Goal: Transaction & Acquisition: Purchase product/service

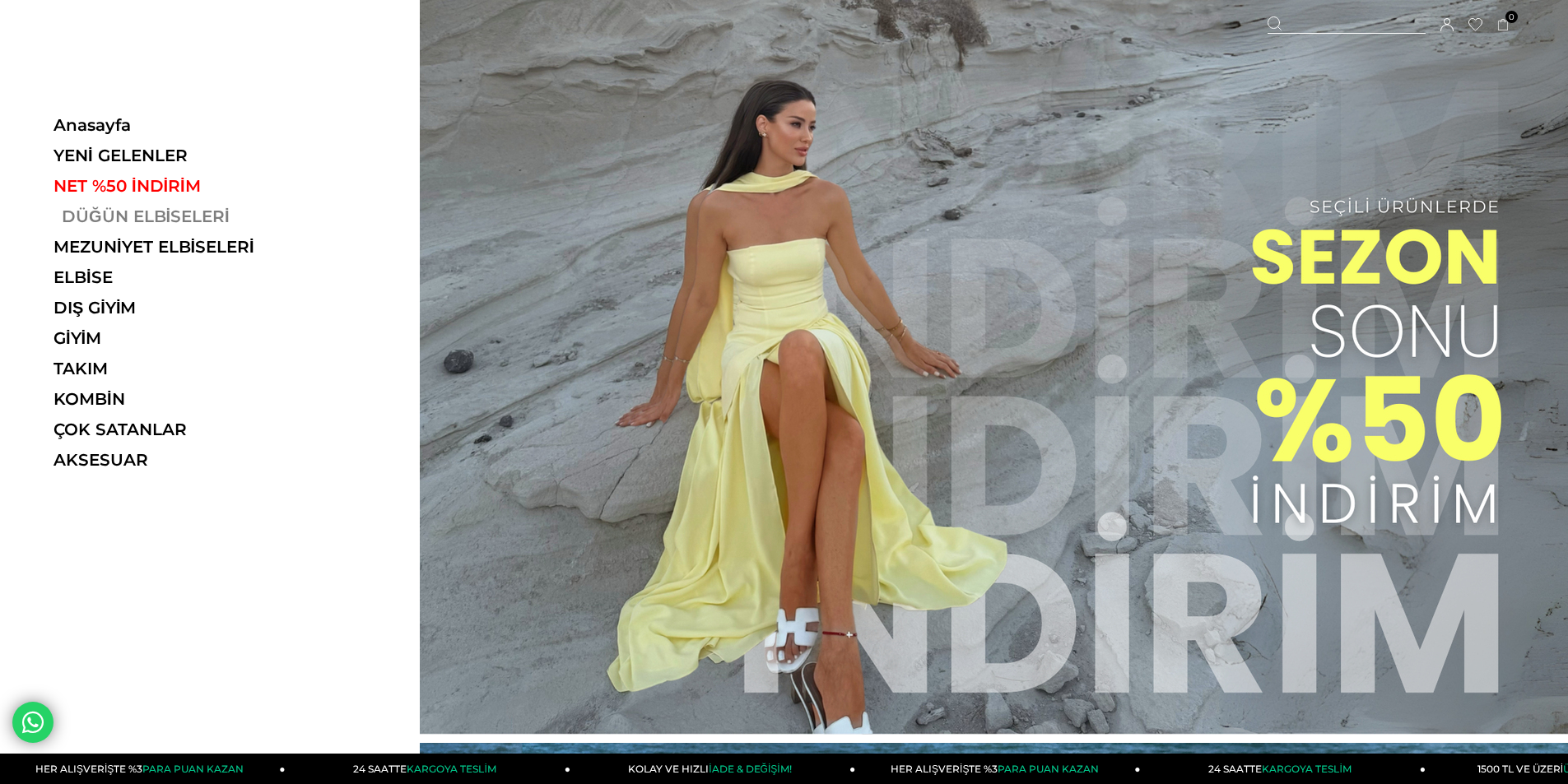
click at [118, 223] on link "DÜĞÜN ELBİSELERİ" at bounding box center [166, 216] width 226 height 19
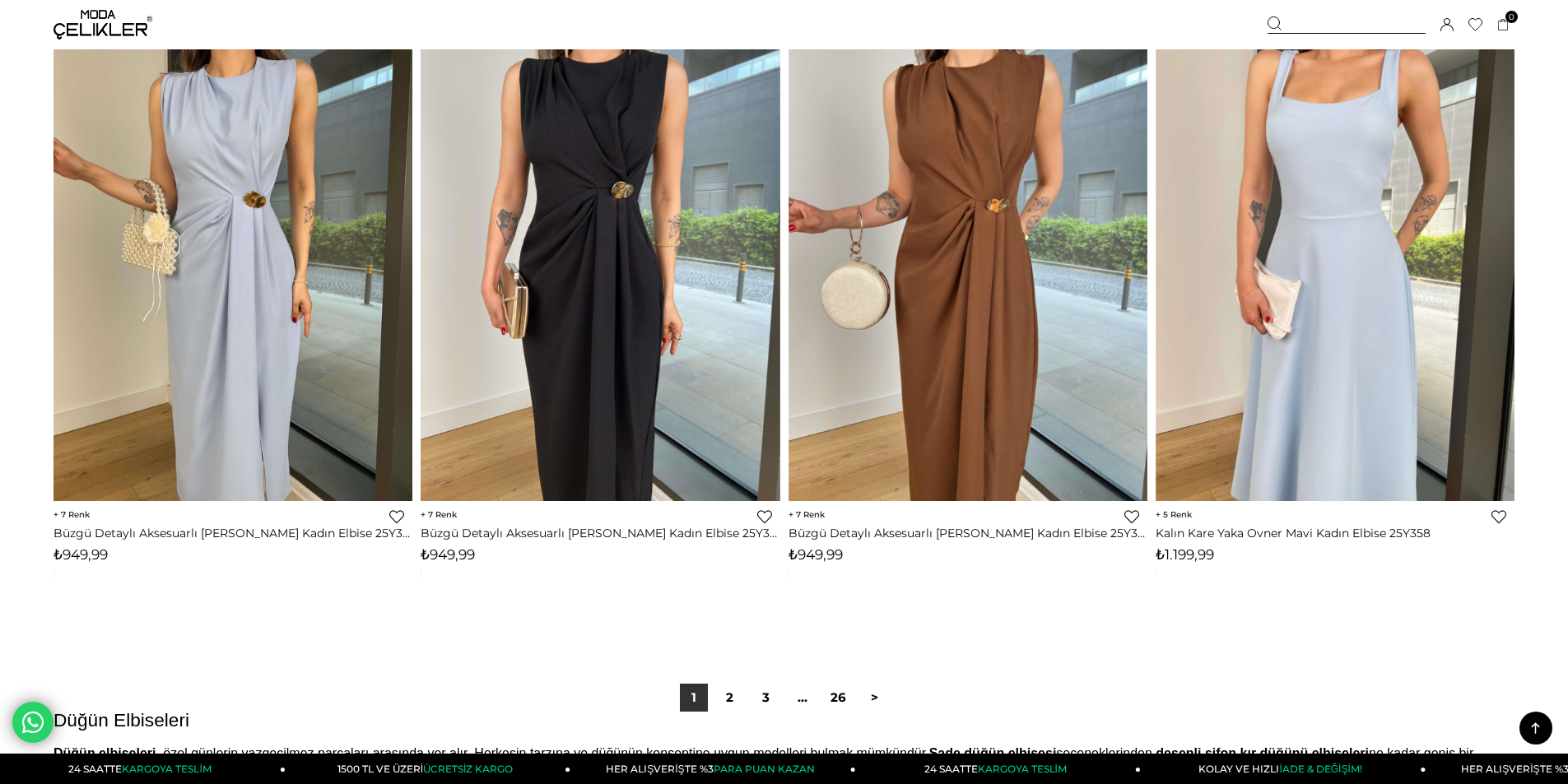
scroll to position [12182, 0]
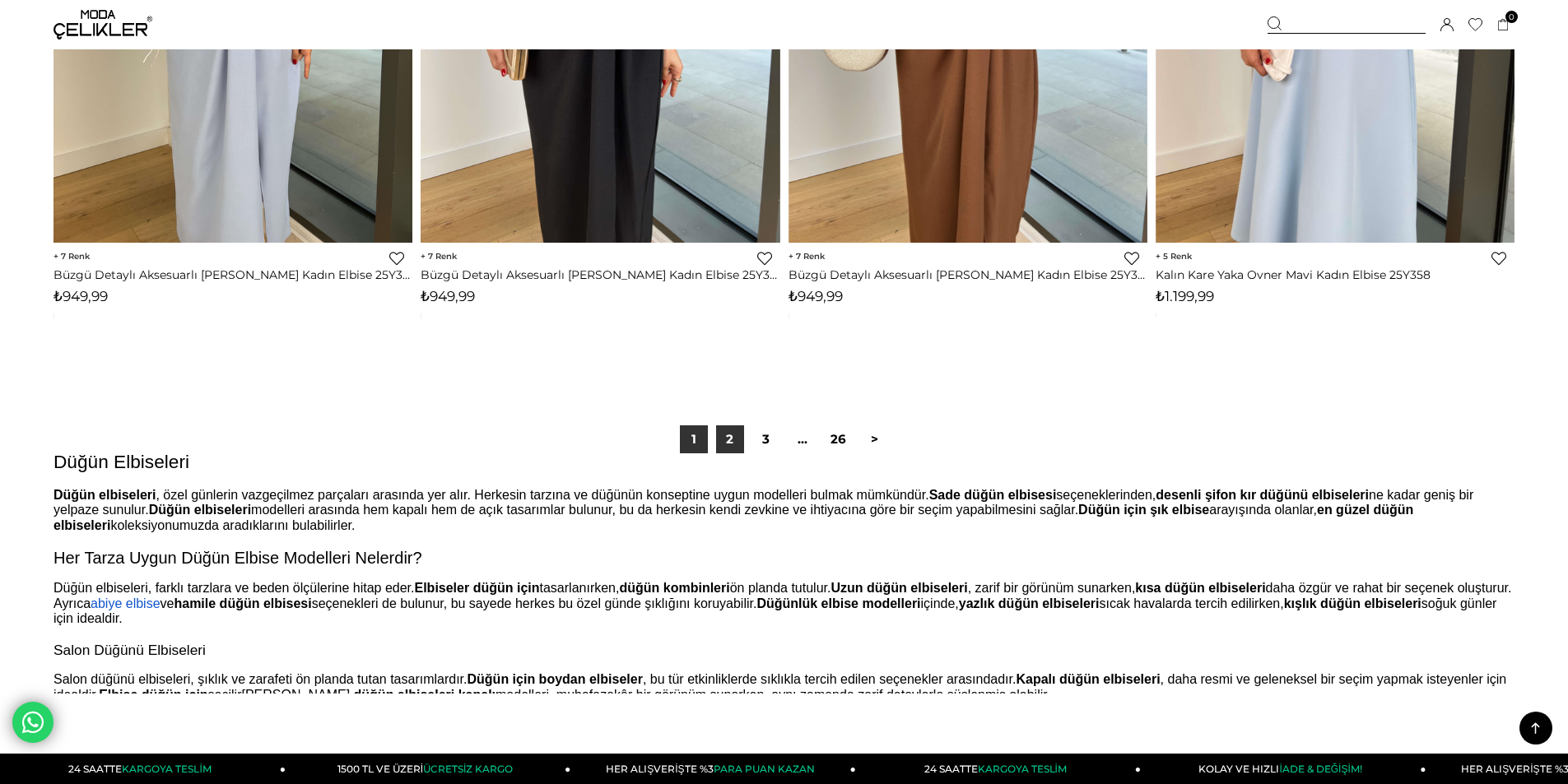
click at [733, 442] on link "2" at bounding box center [730, 440] width 28 height 28
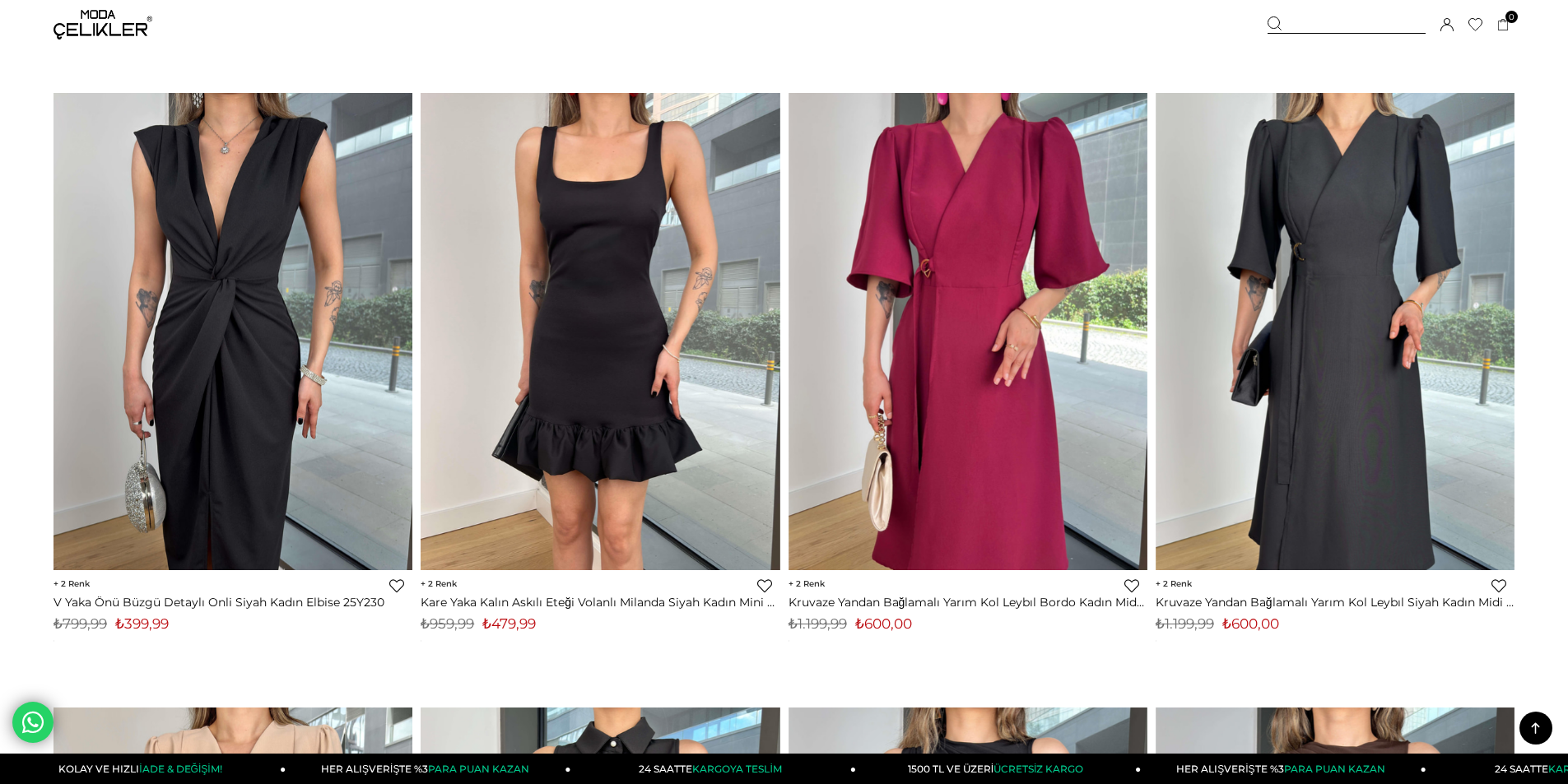
scroll to position [5679, 0]
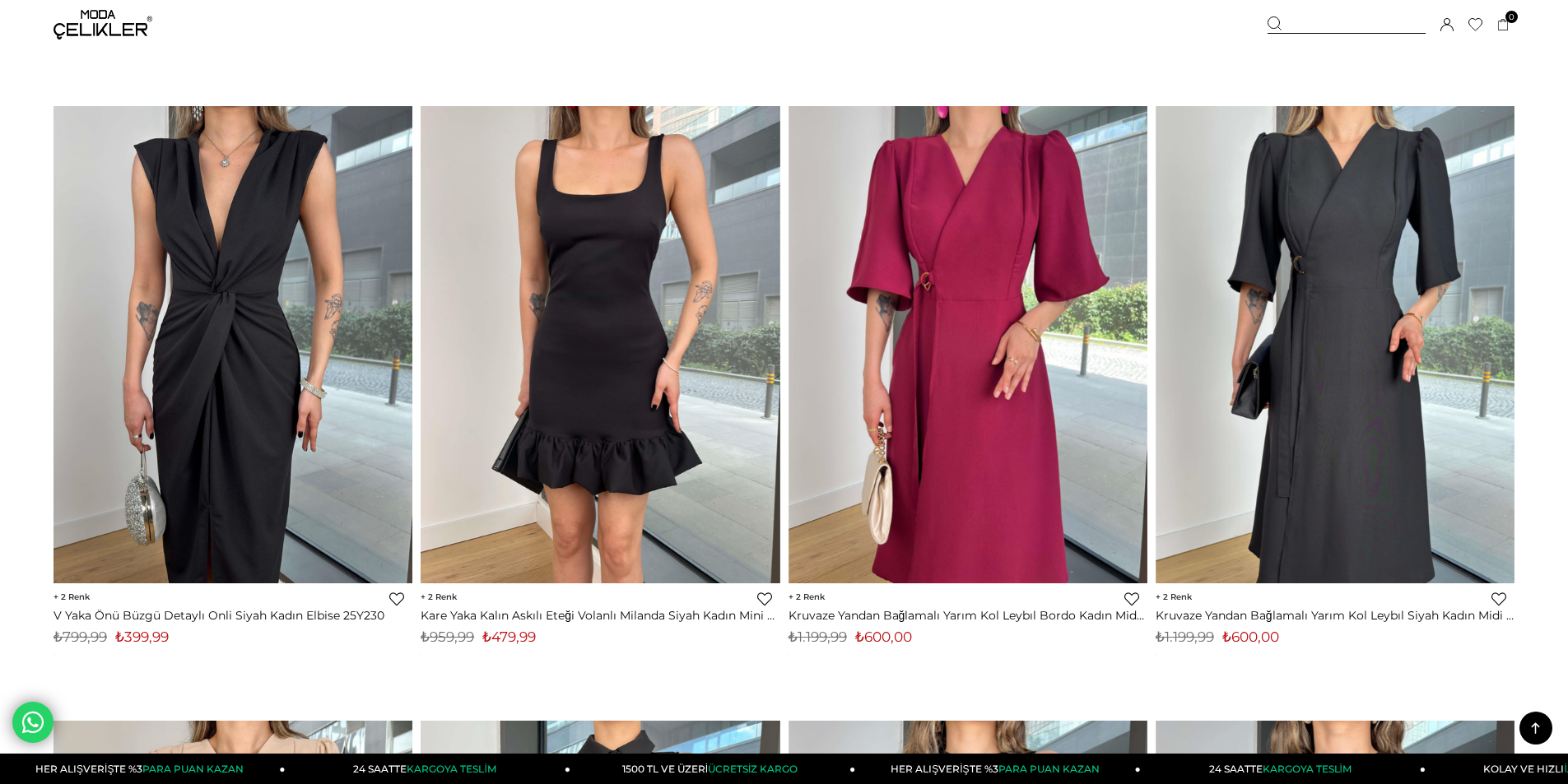
click at [434, 596] on span "2" at bounding box center [438, 597] width 36 height 11
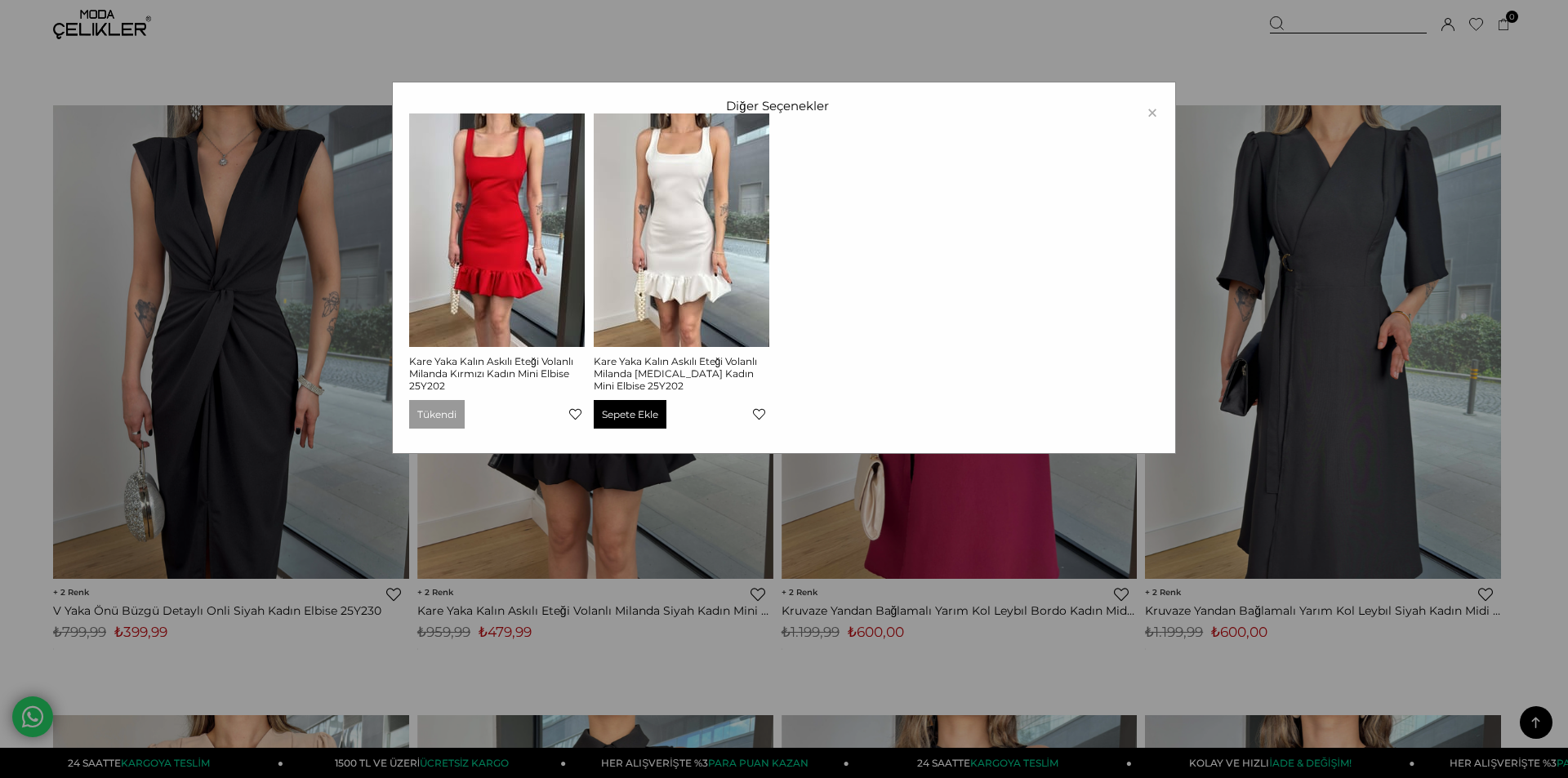
click at [780, 514] on div "× Diğer Seçenekler Kare Yaka Kalın Askılı Eteği Volanlı Milanda Kırmızı Kadın M…" at bounding box center [784, 389] width 1568 height 778
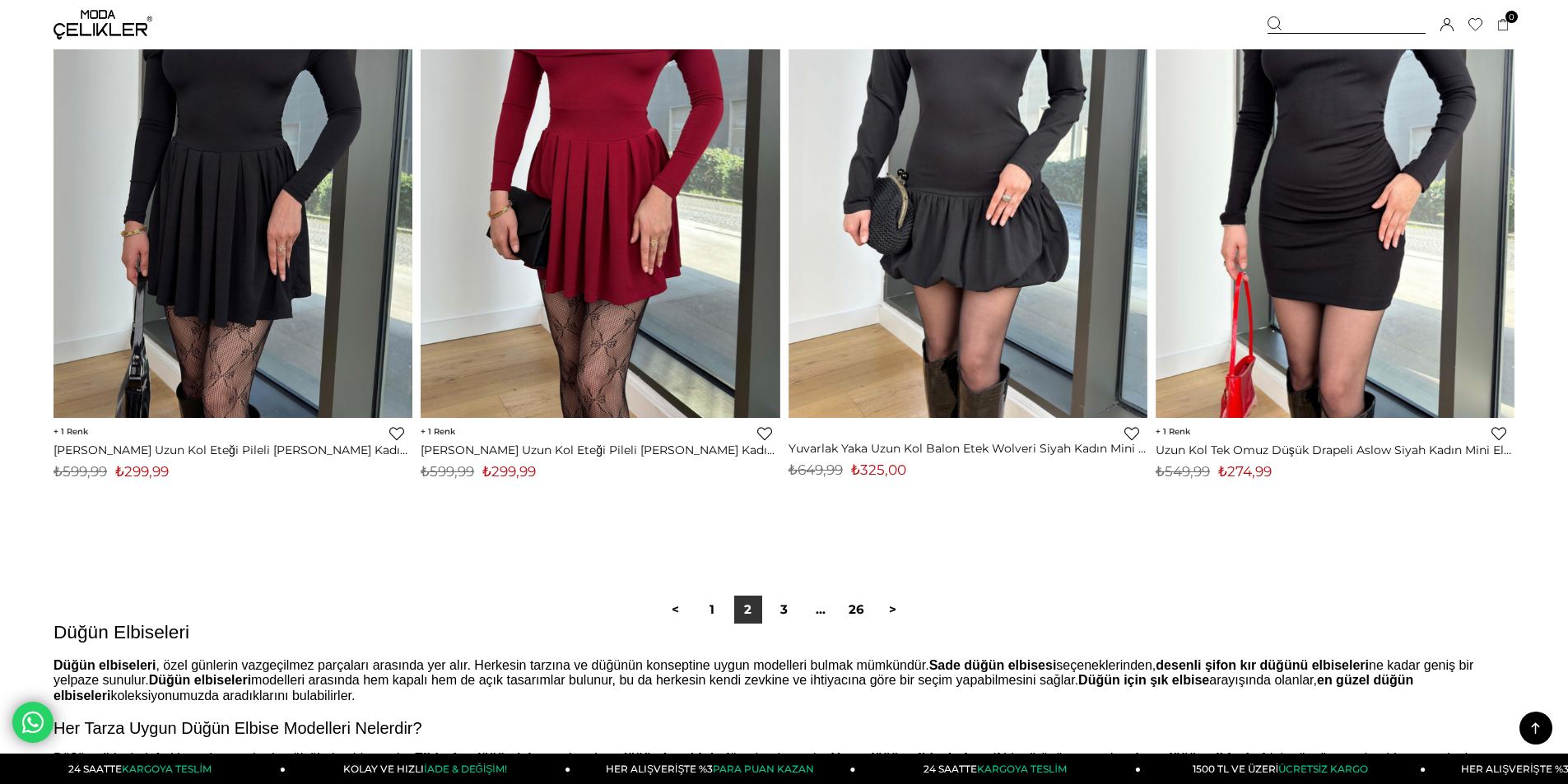
scroll to position [12264, 0]
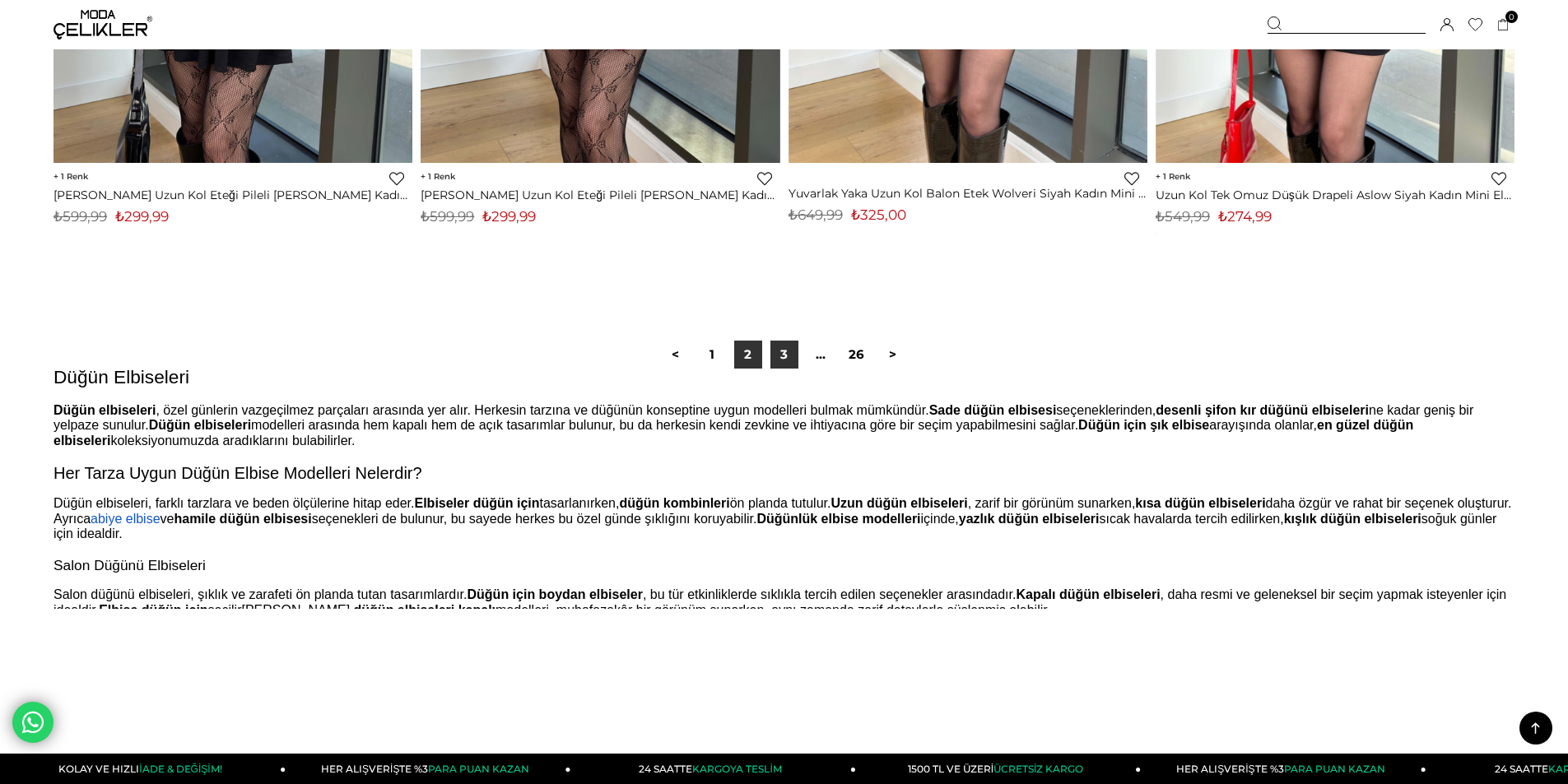
click at [782, 355] on link "3" at bounding box center [784, 354] width 28 height 28
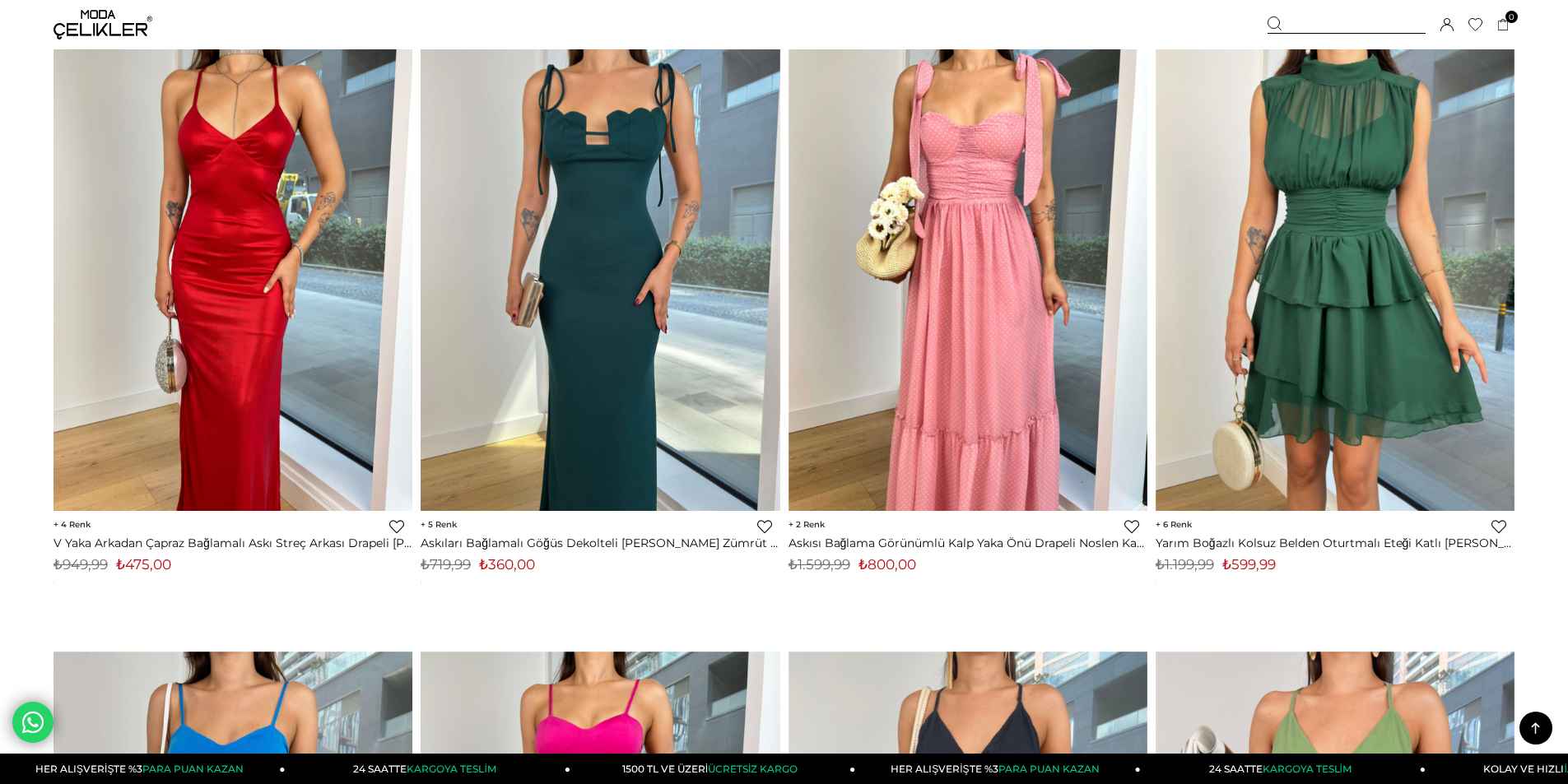
scroll to position [10042, 0]
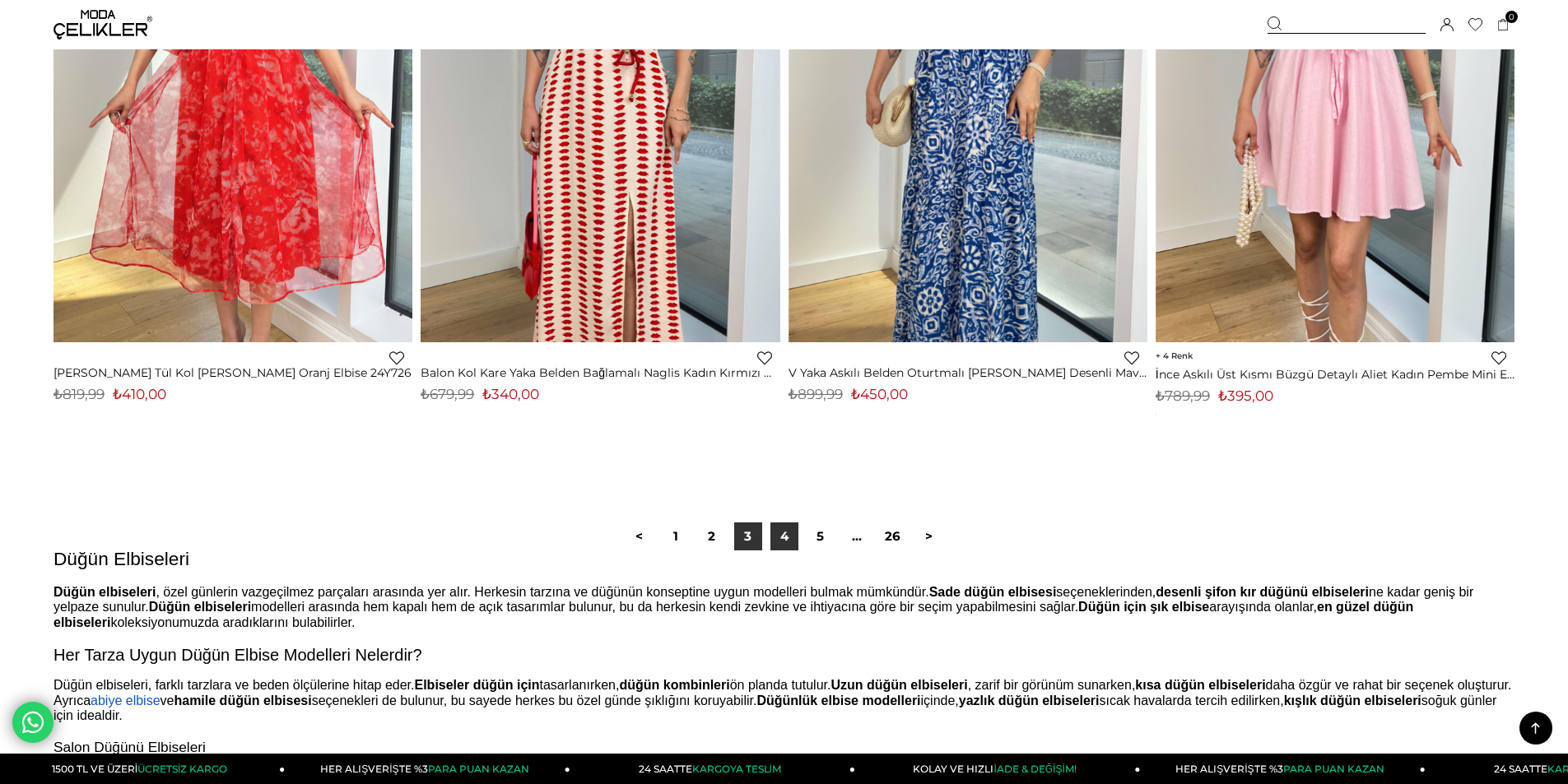
click at [787, 531] on link "4" at bounding box center [784, 537] width 28 height 28
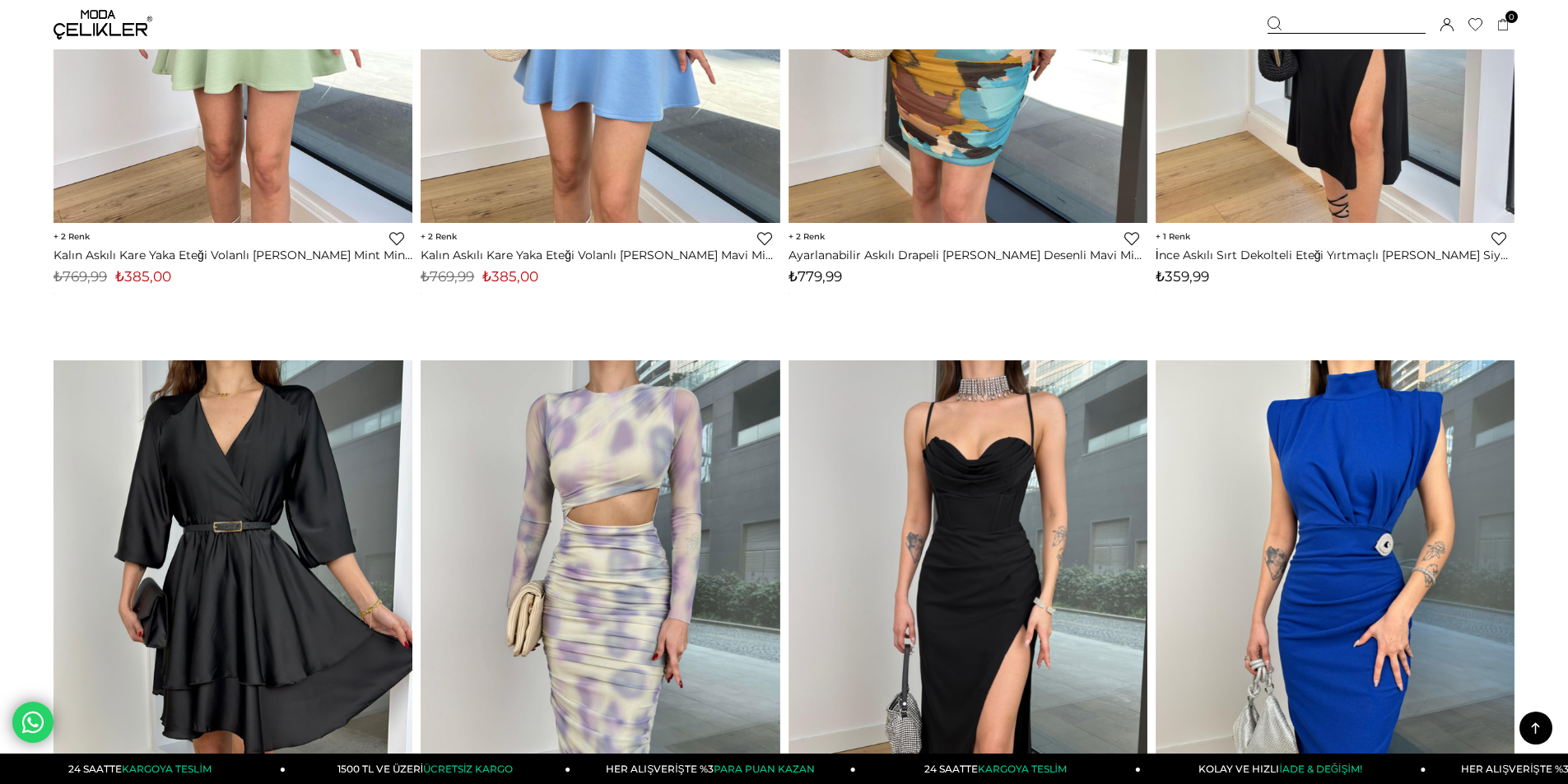
scroll to position [5844, 0]
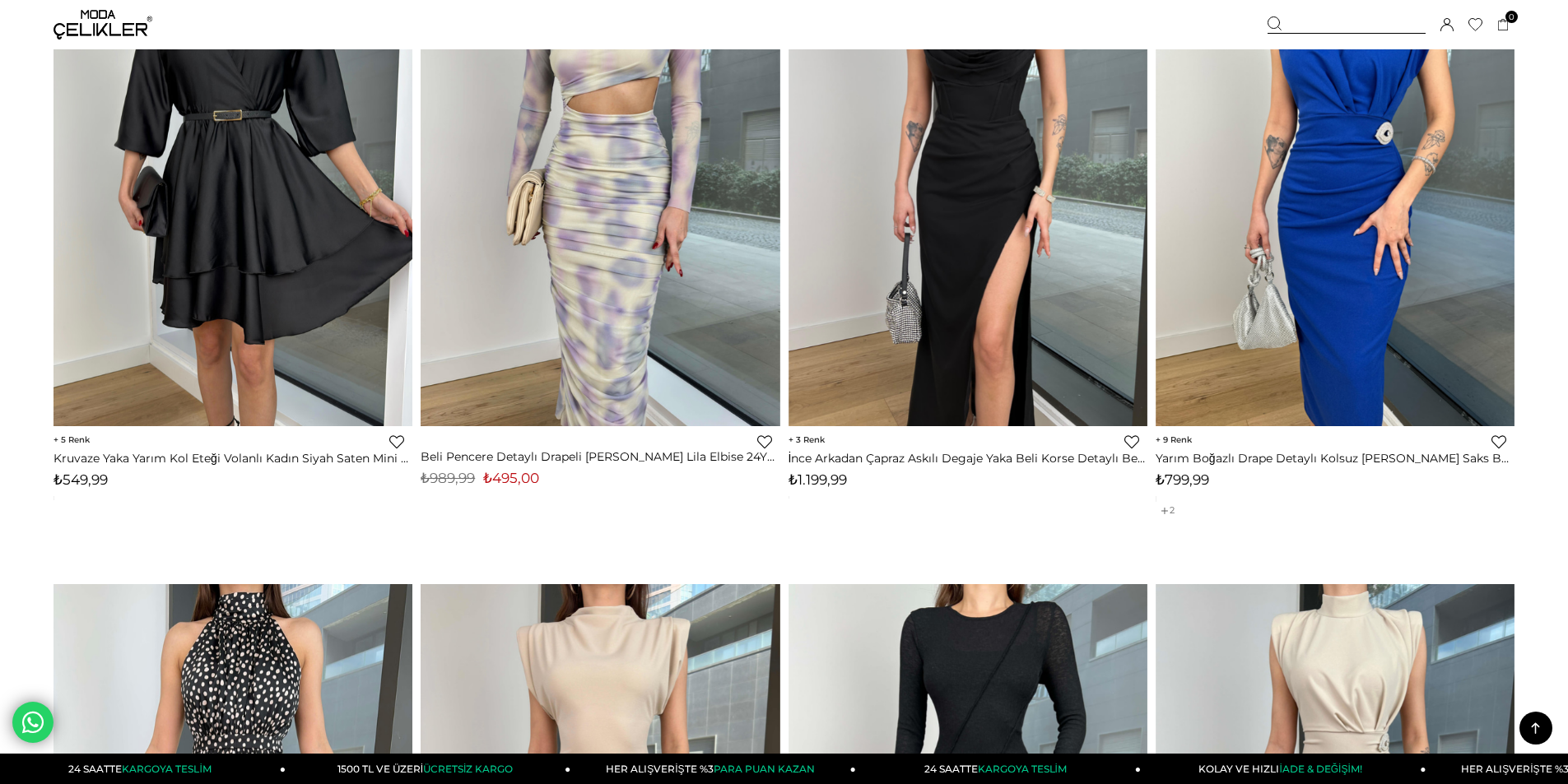
click at [1536, 722] on icon at bounding box center [1535, 729] width 20 height 20
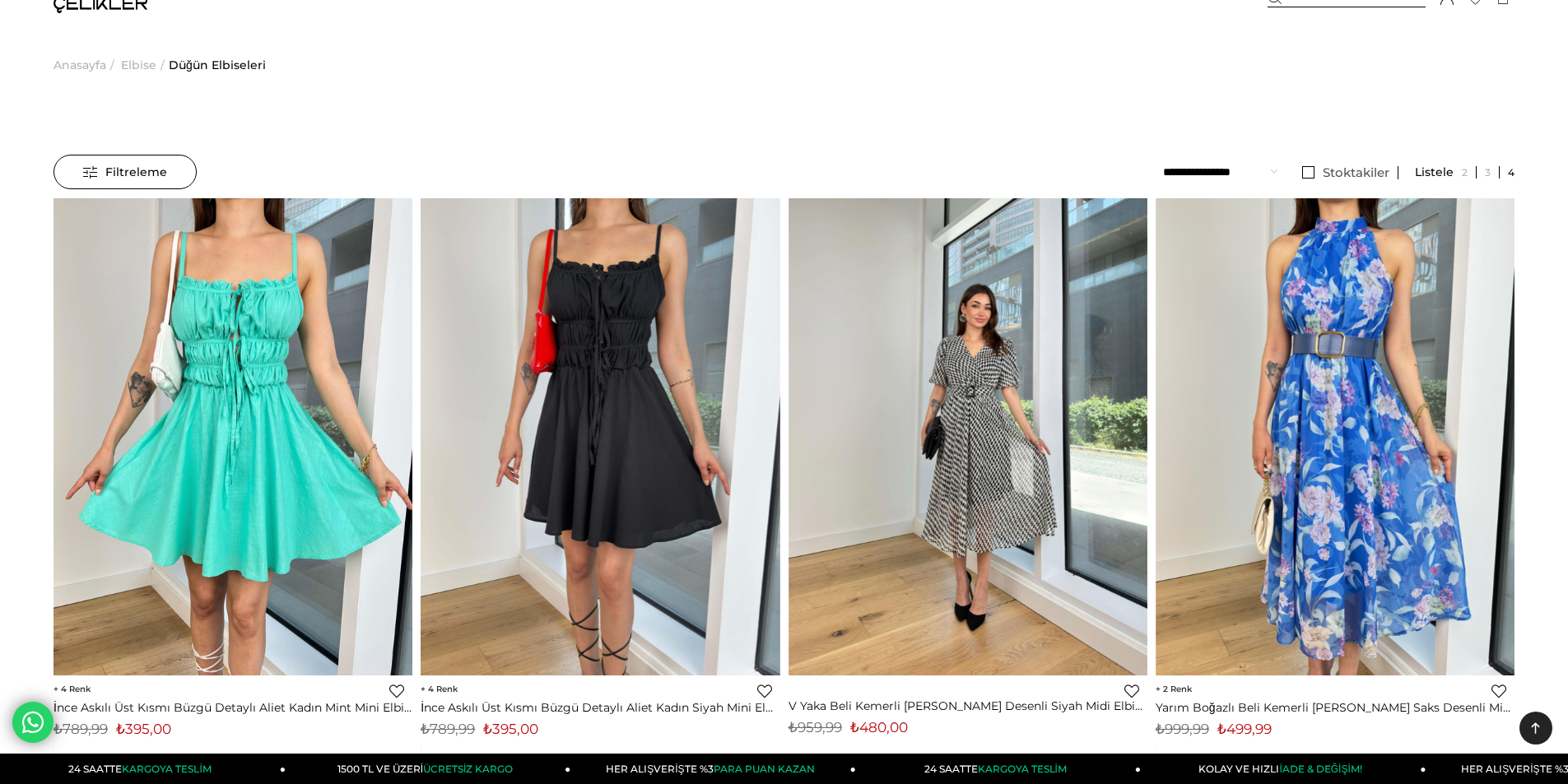
scroll to position [0, 0]
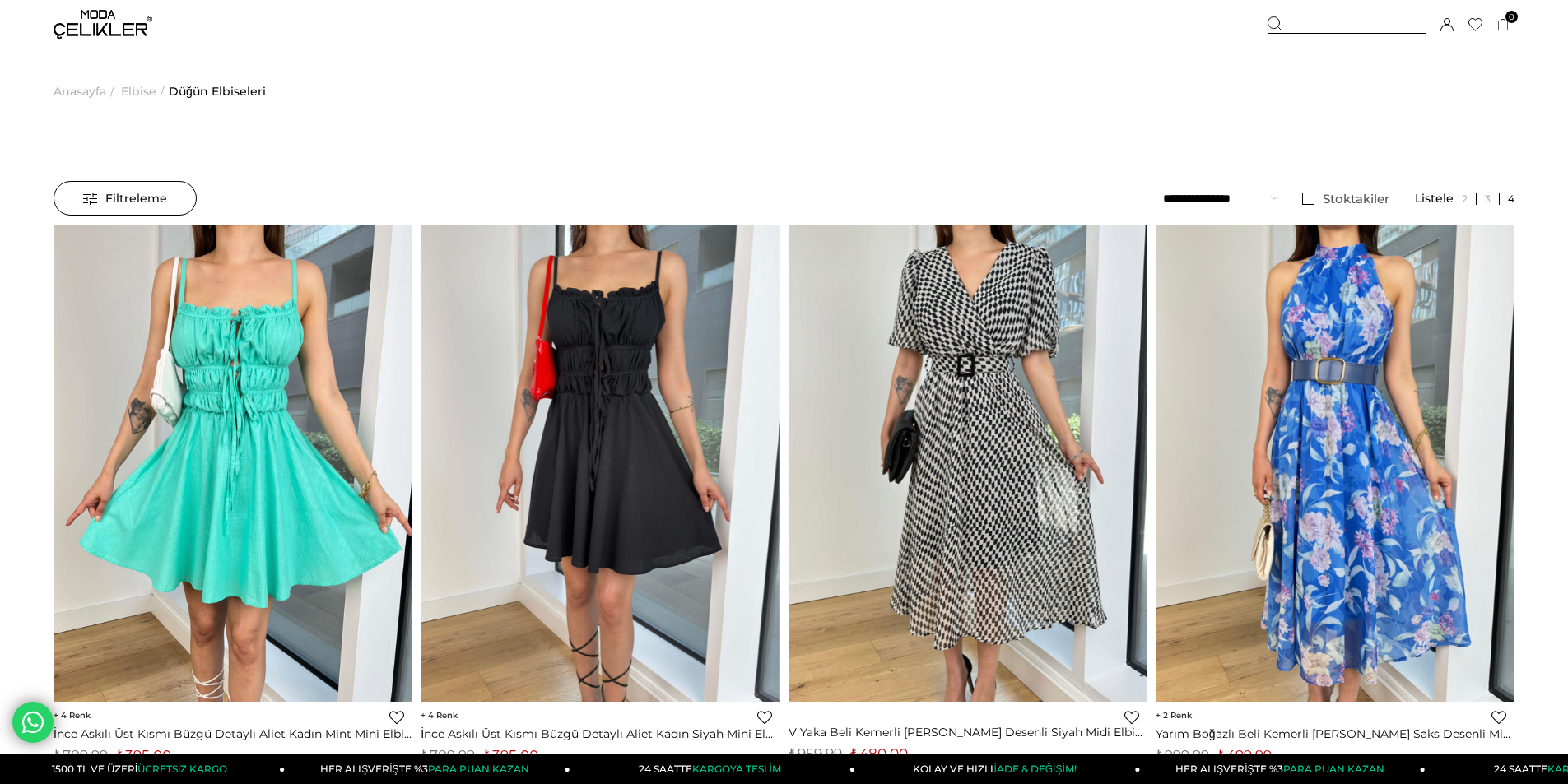
click at [130, 89] on span "Elbise" at bounding box center [139, 91] width 35 height 84
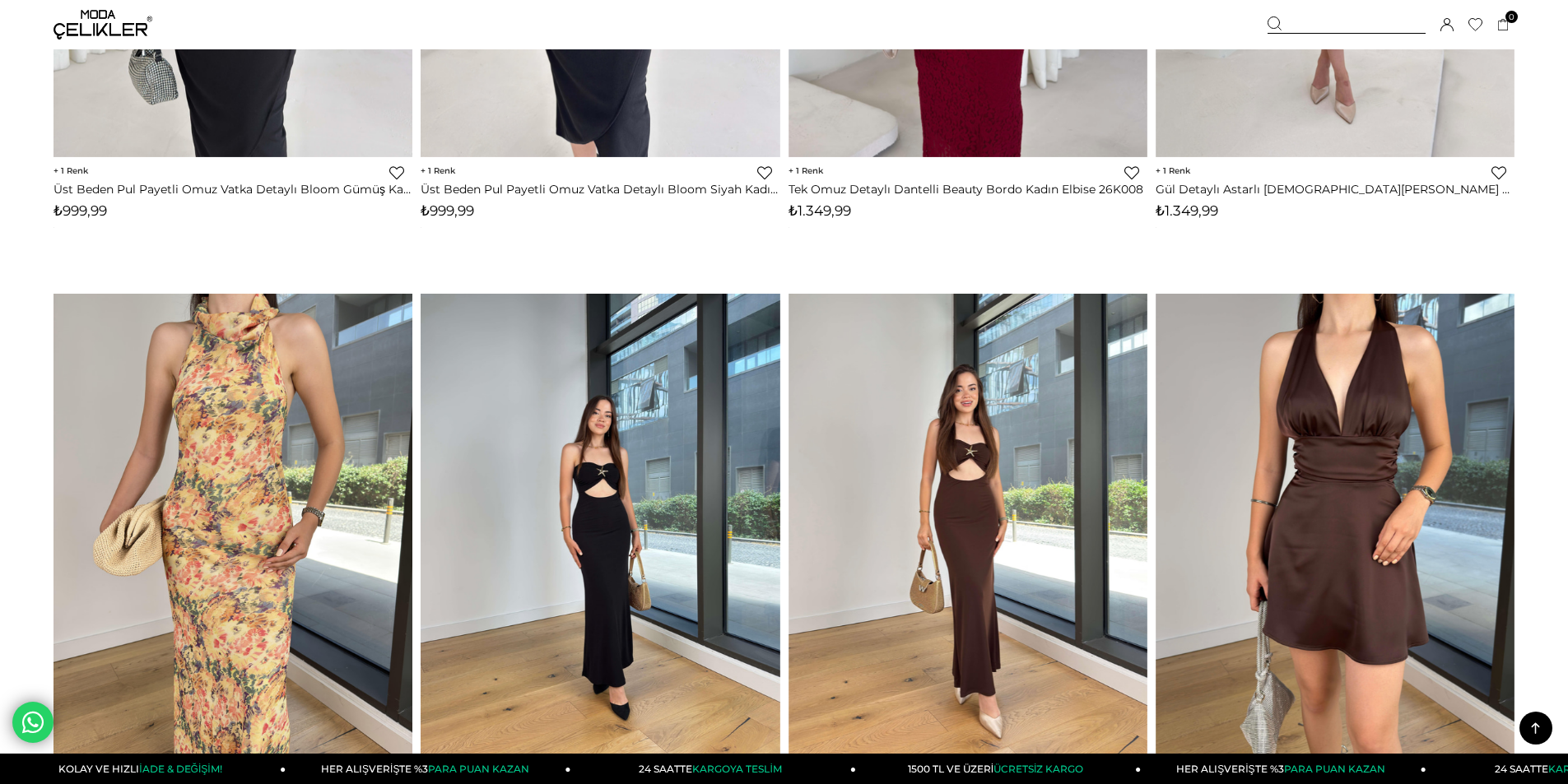
scroll to position [5004, 0]
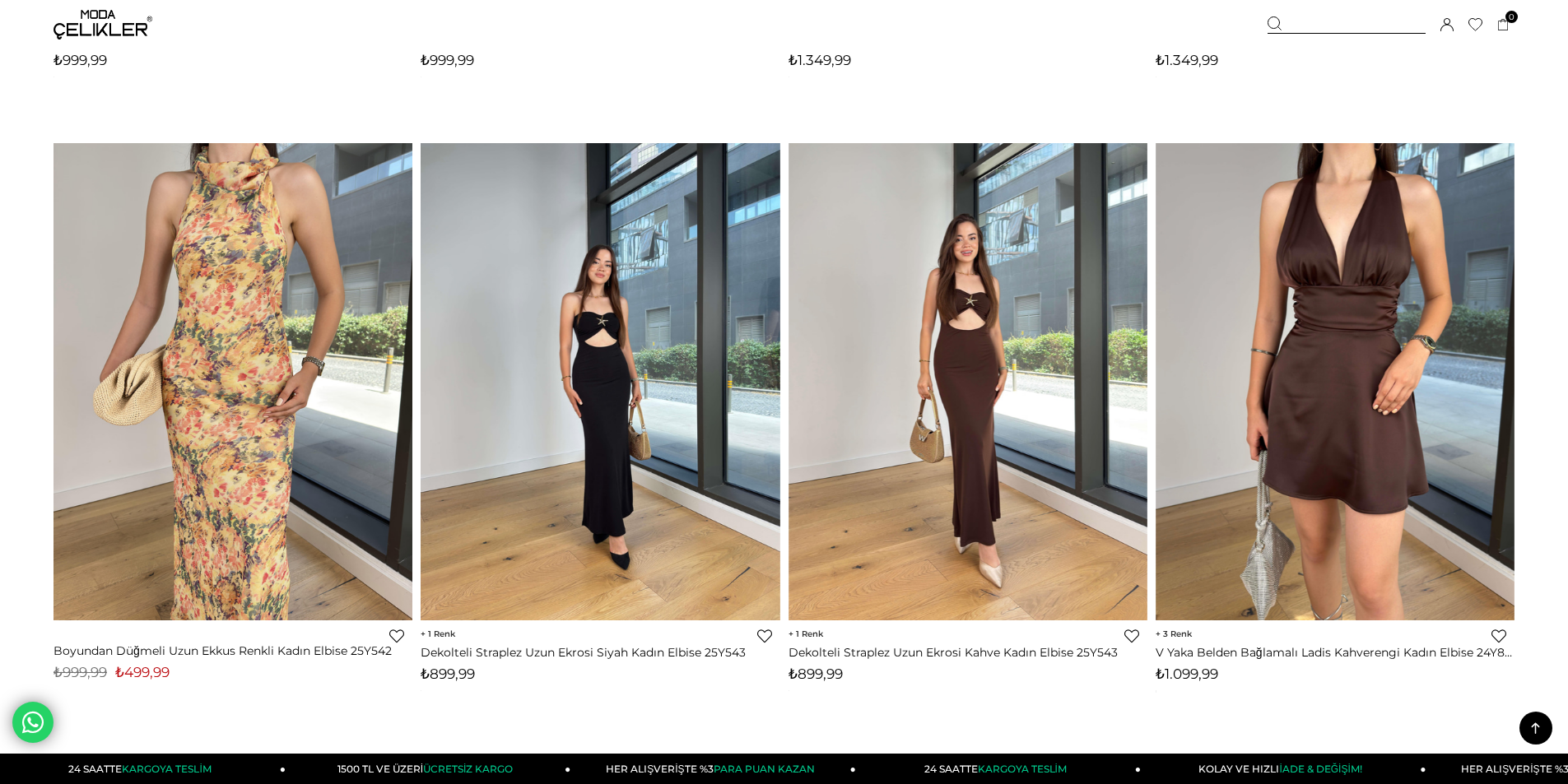
click at [1179, 634] on span "3" at bounding box center [1173, 634] width 36 height 11
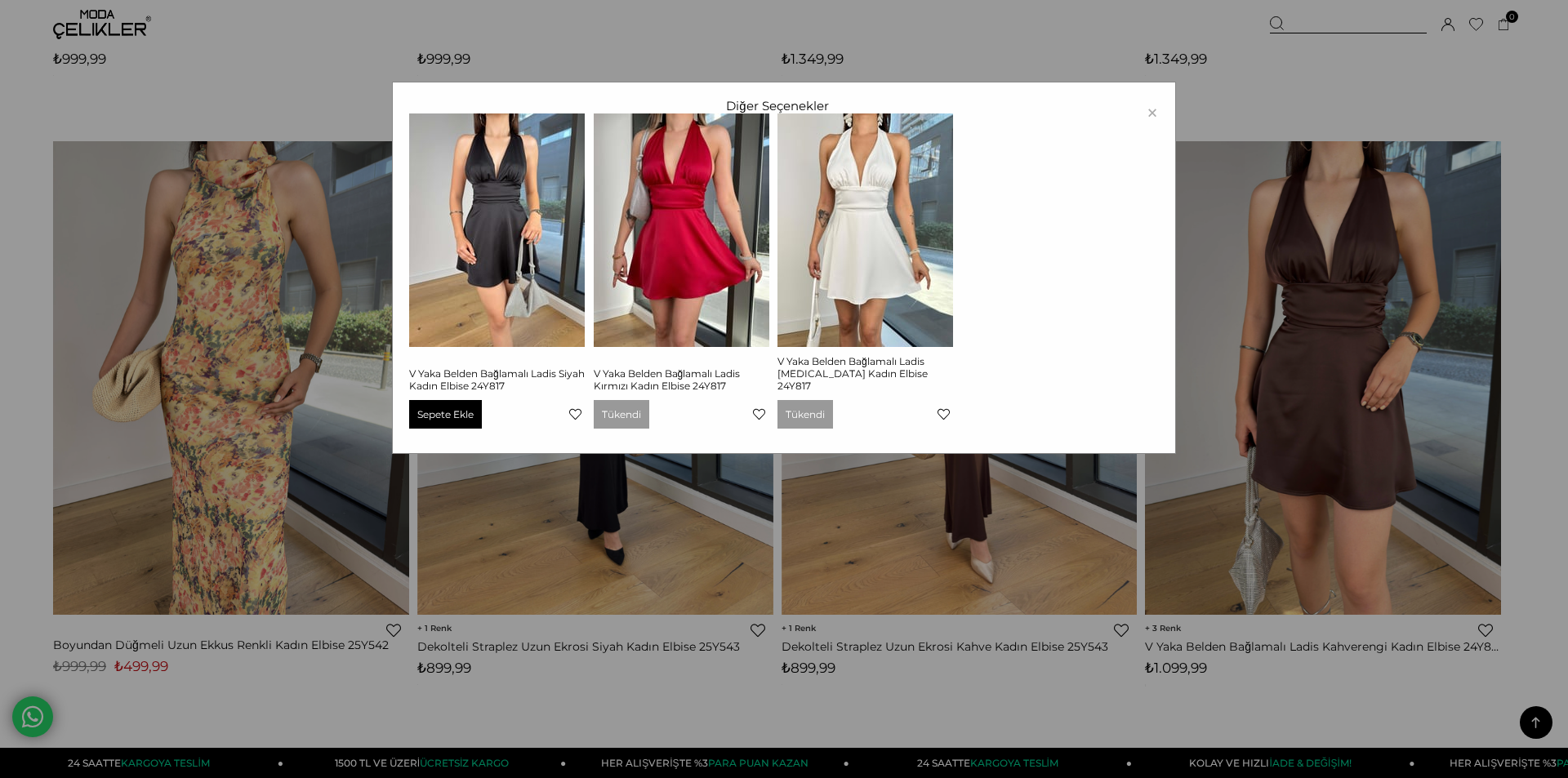
click at [1142, 558] on div "× Diğer Seçenekler V Yaka Belden Bağlamalı Ladis Siyah Kadın Elbise 24Y817 Sepe…" at bounding box center [784, 389] width 1568 height 778
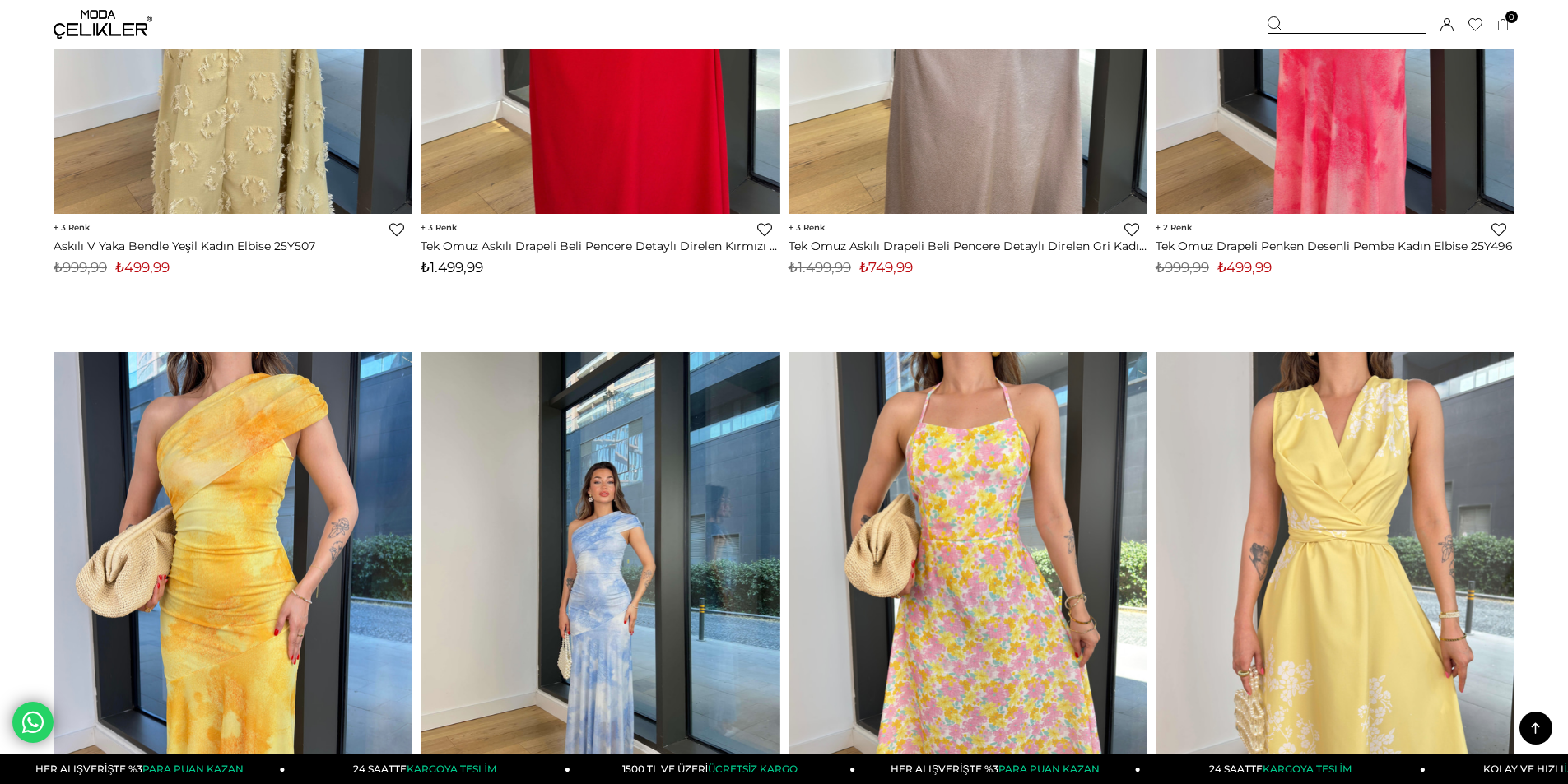
scroll to position [11720, 0]
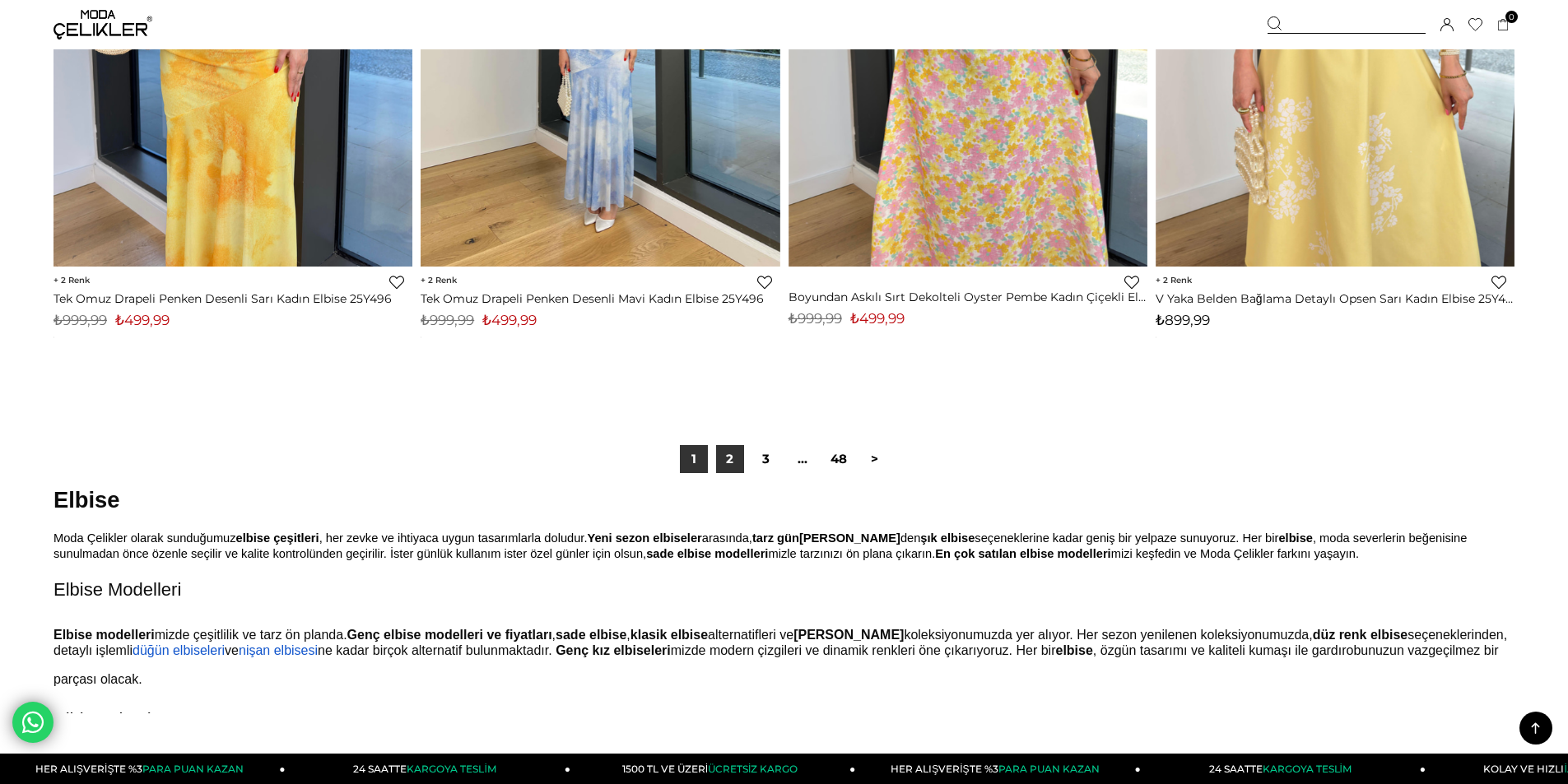
click at [732, 461] on link "2" at bounding box center [730, 459] width 28 height 28
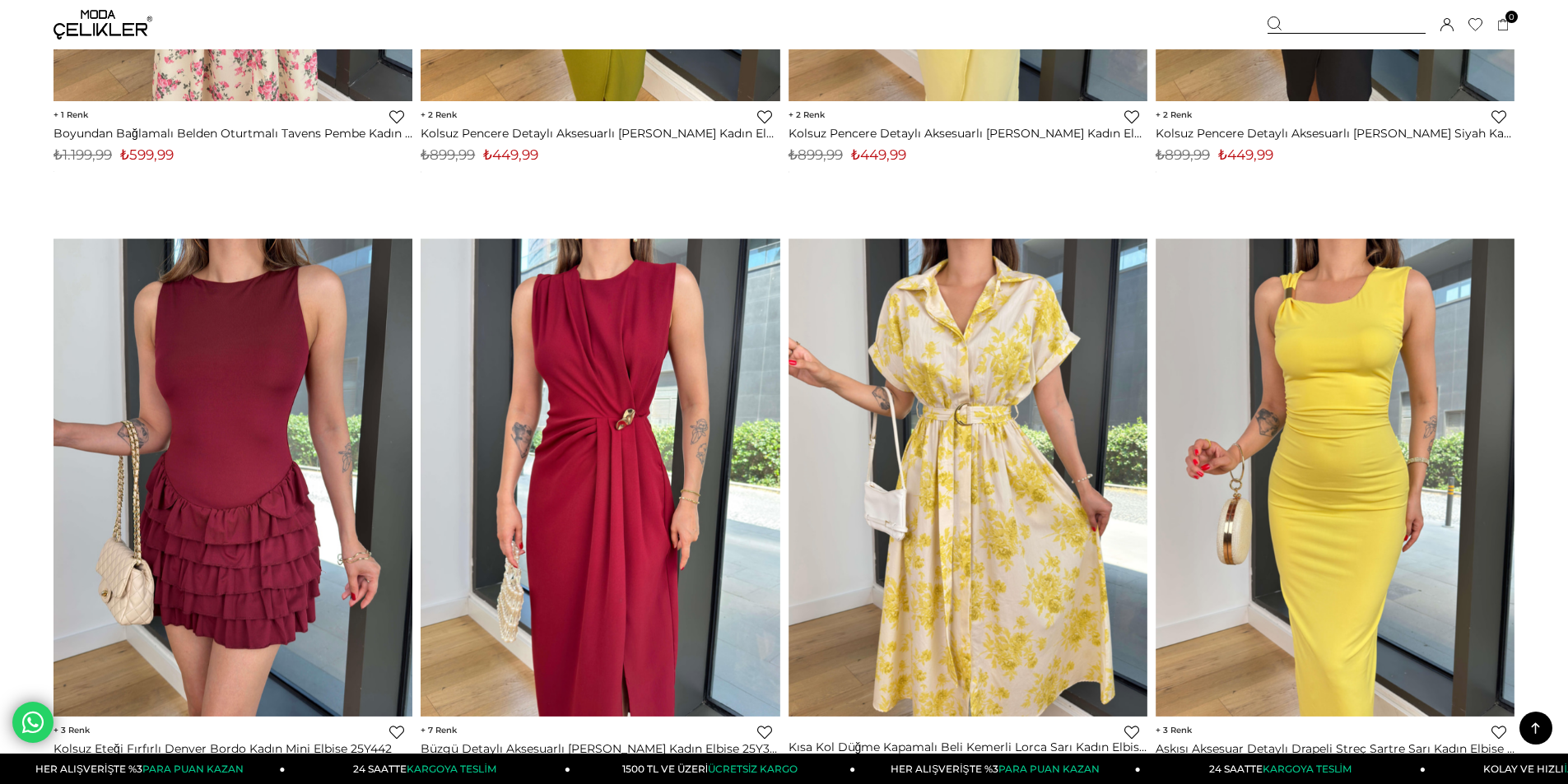
scroll to position [4447, 0]
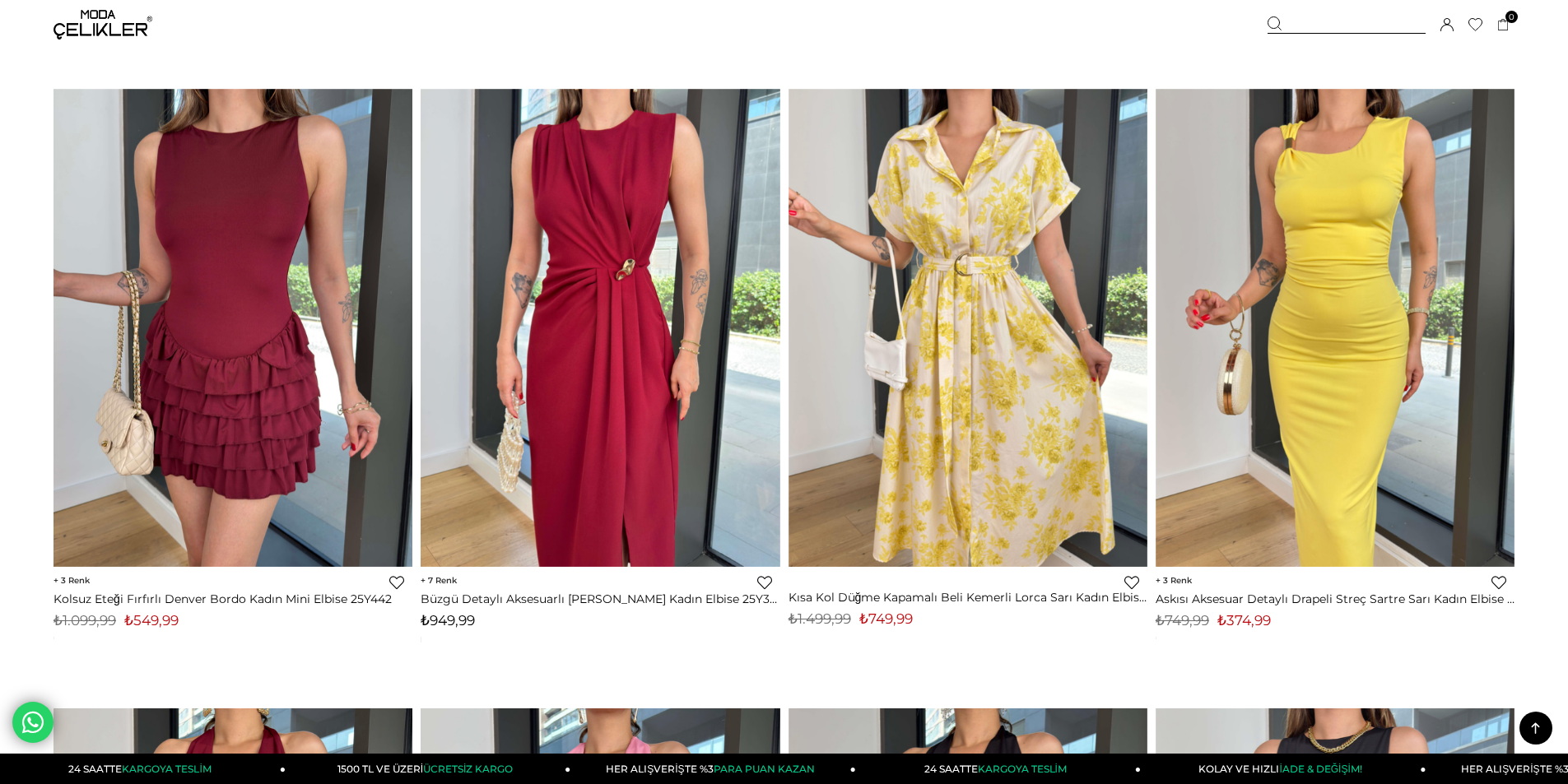
click at [1175, 580] on span "3" at bounding box center [1173, 580] width 36 height 11
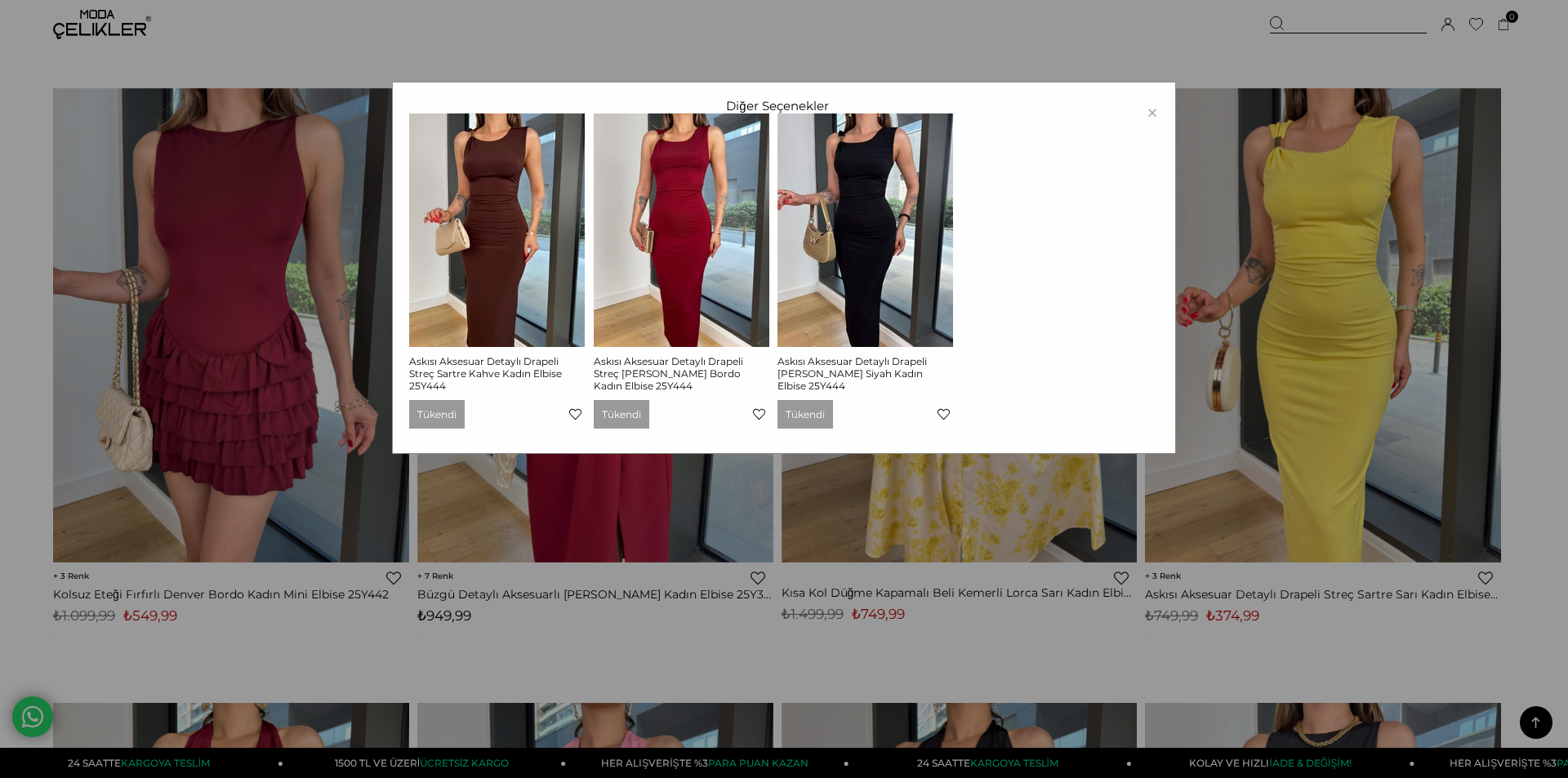
click at [1138, 521] on div "× Diğer Seçenekler Askısı Aksesuar Detaylı Drapeli Streç Sartre Kahve Kadın Elb…" at bounding box center [784, 389] width 1568 height 778
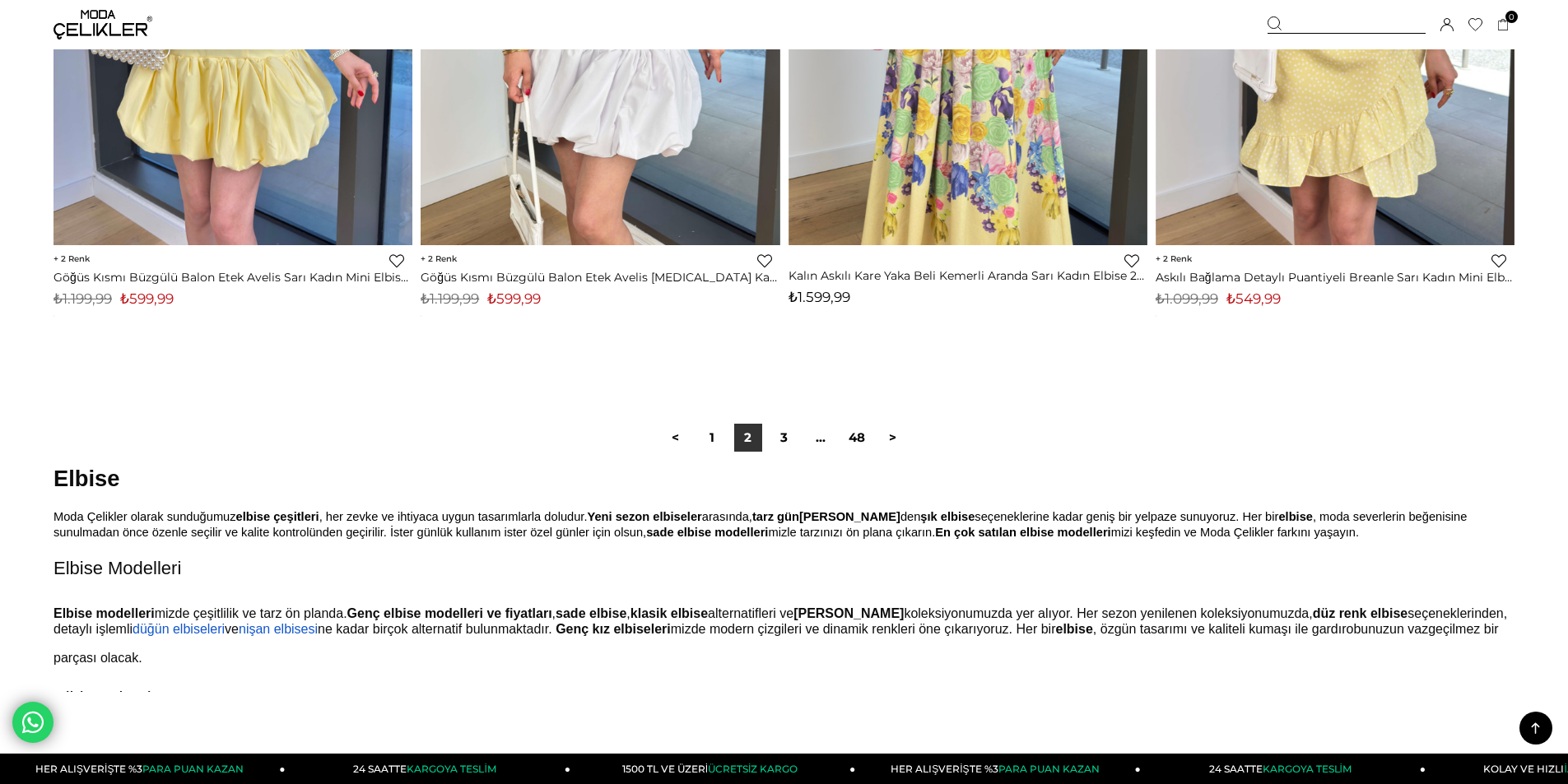
scroll to position [12210, 0]
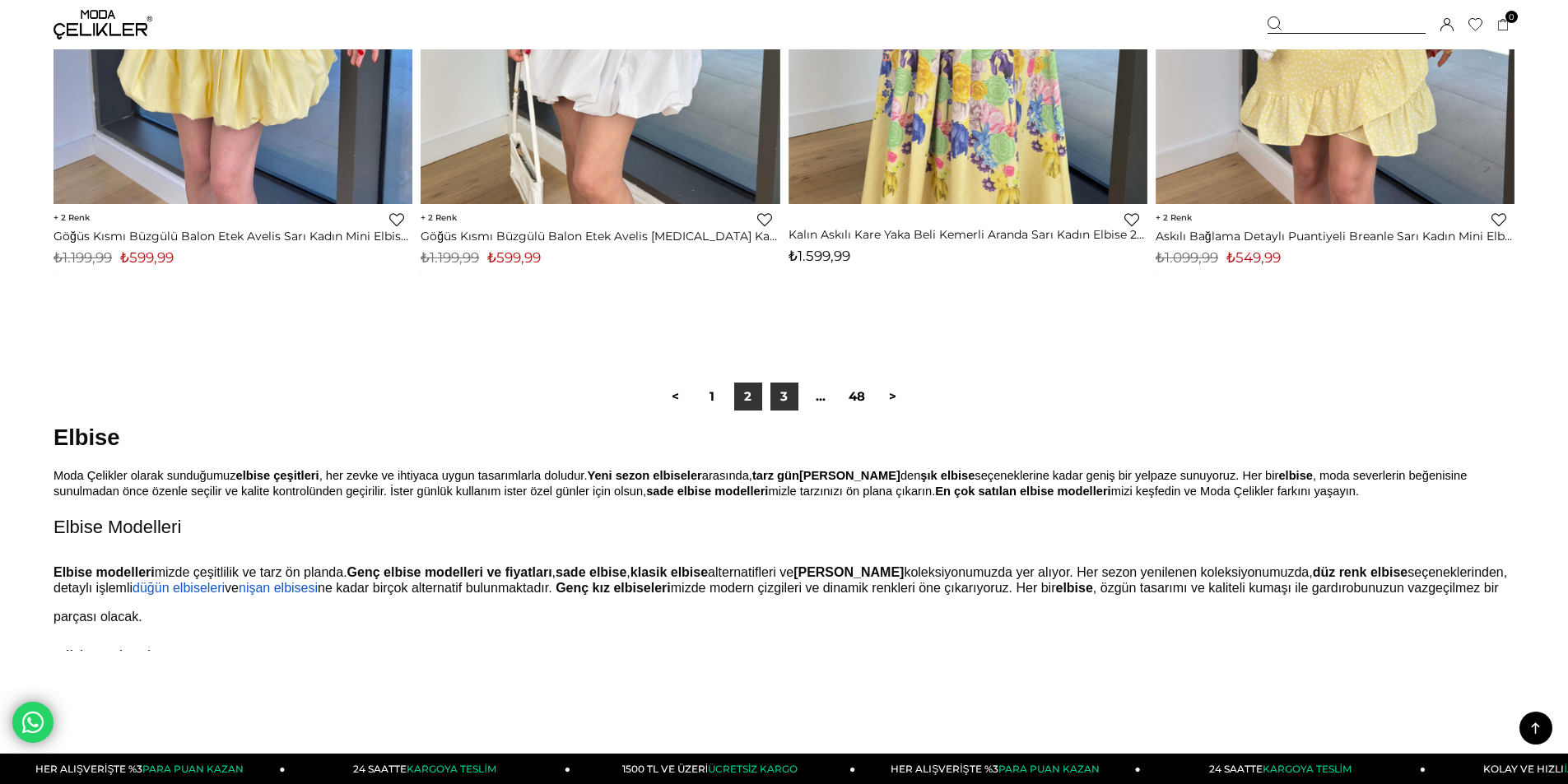
click at [792, 398] on link "3" at bounding box center [784, 396] width 28 height 28
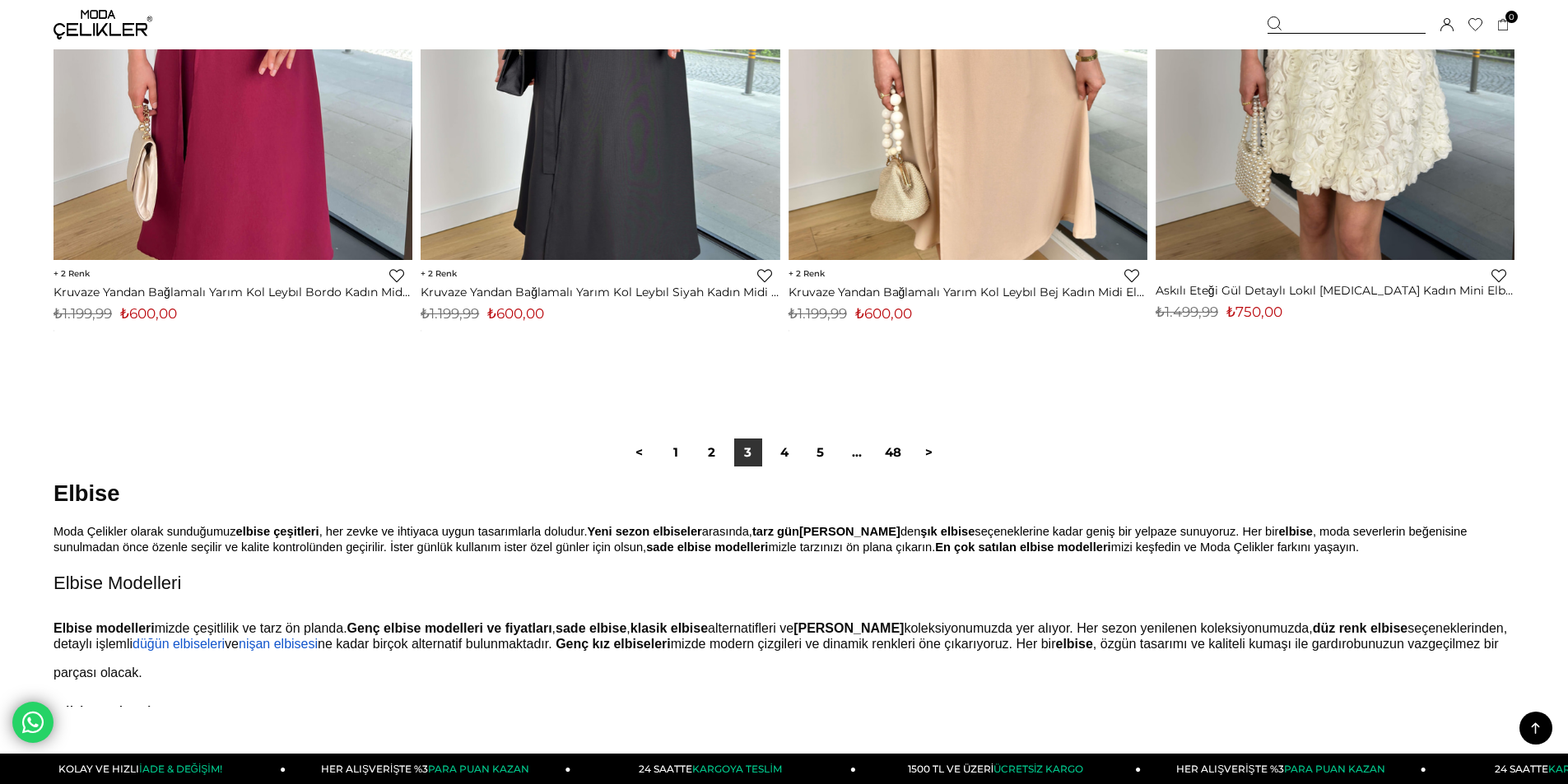
scroll to position [12190, 0]
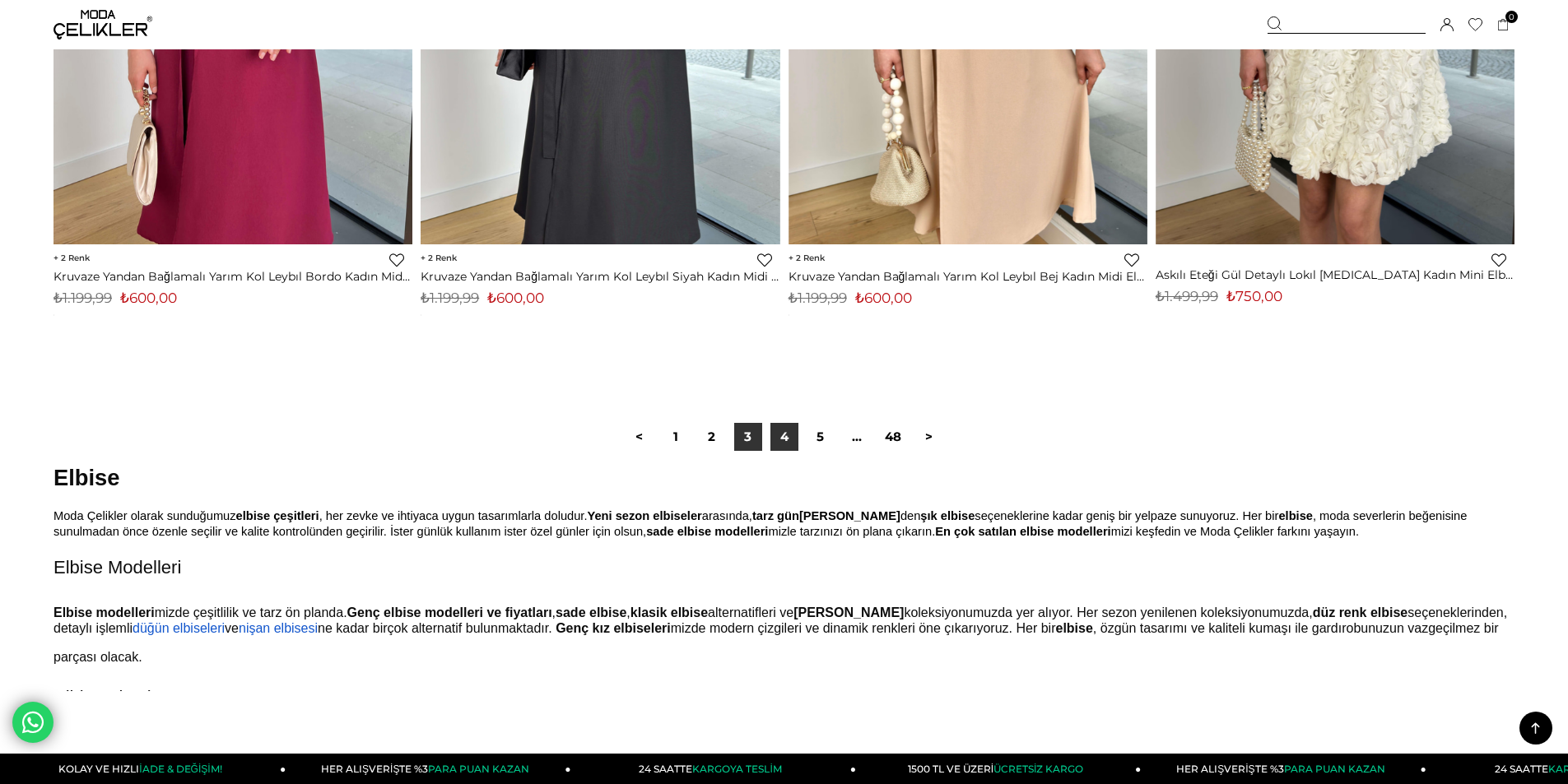
click at [785, 441] on link "4" at bounding box center [784, 437] width 28 height 28
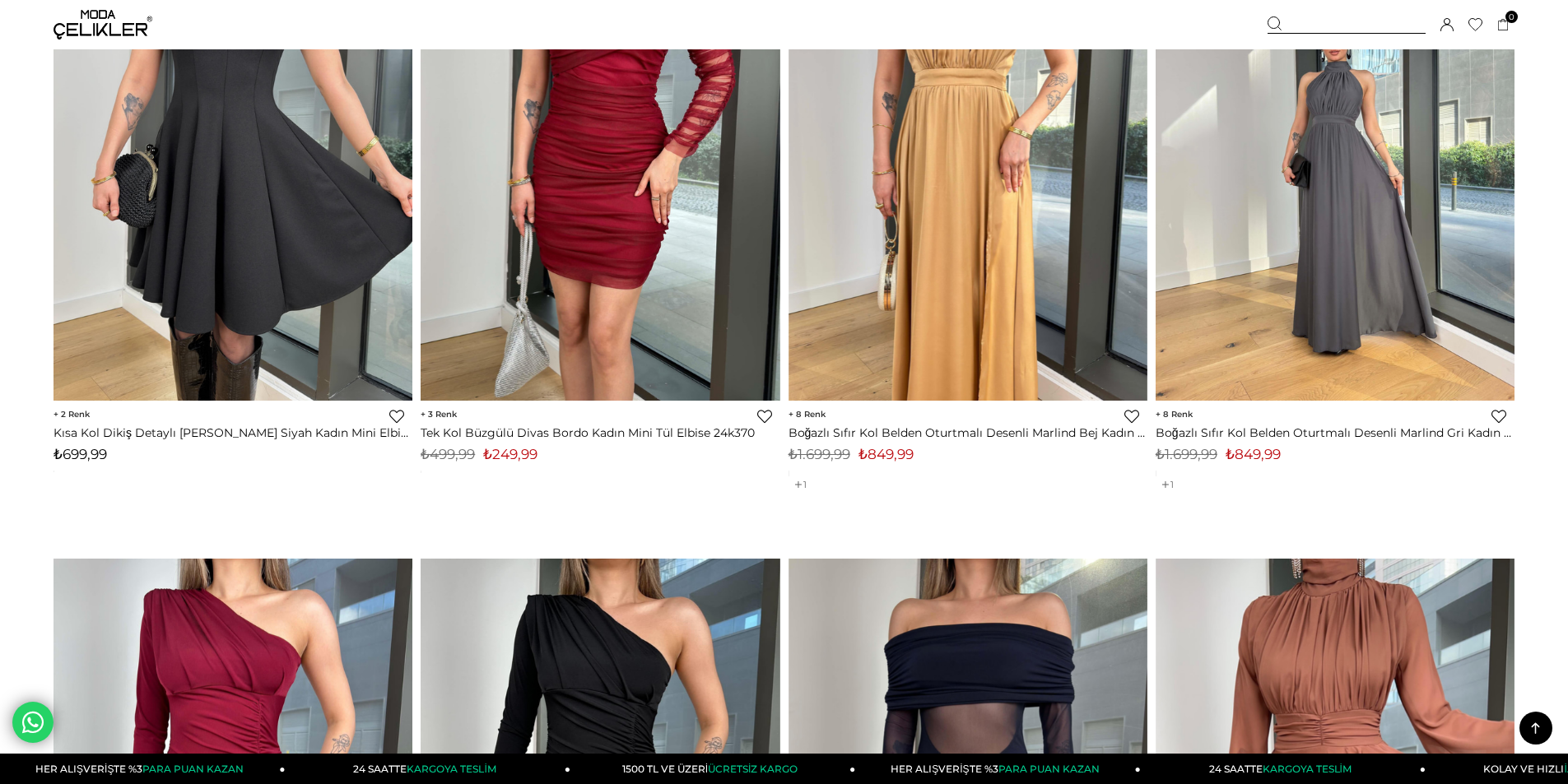
scroll to position [8590, 0]
